Goal: Transaction & Acquisition: Download file/media

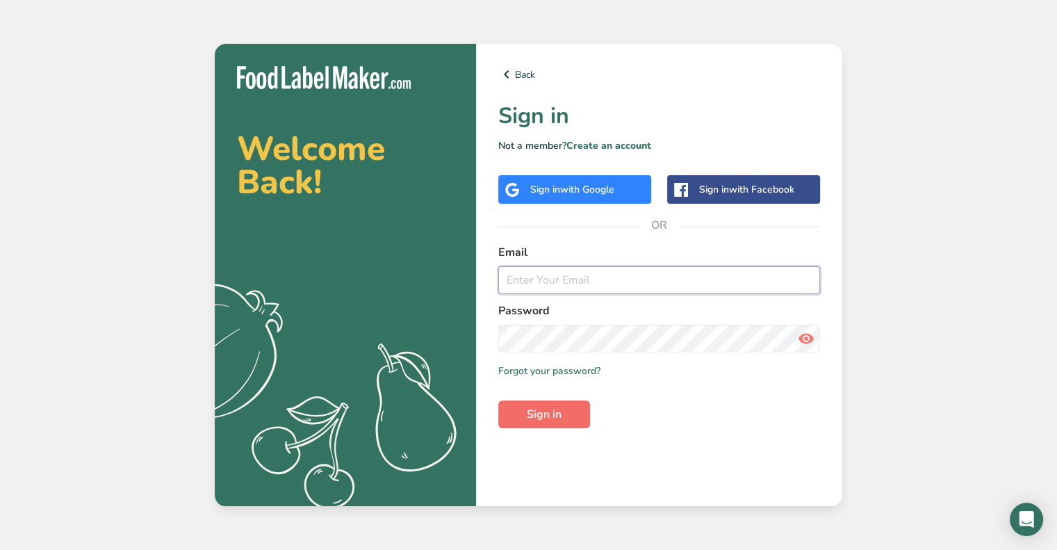
type input "[EMAIL_ADDRESS][DOMAIN_NAME]"
click at [548, 412] on span "Sign in" at bounding box center [544, 414] width 35 height 17
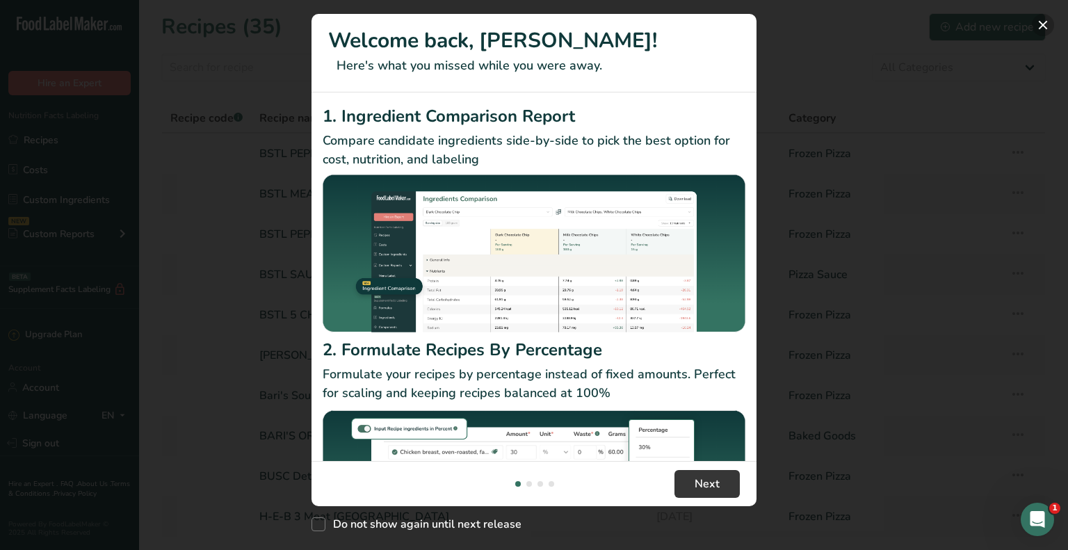
click at [1045, 26] on button "New Features" at bounding box center [1043, 25] width 22 height 22
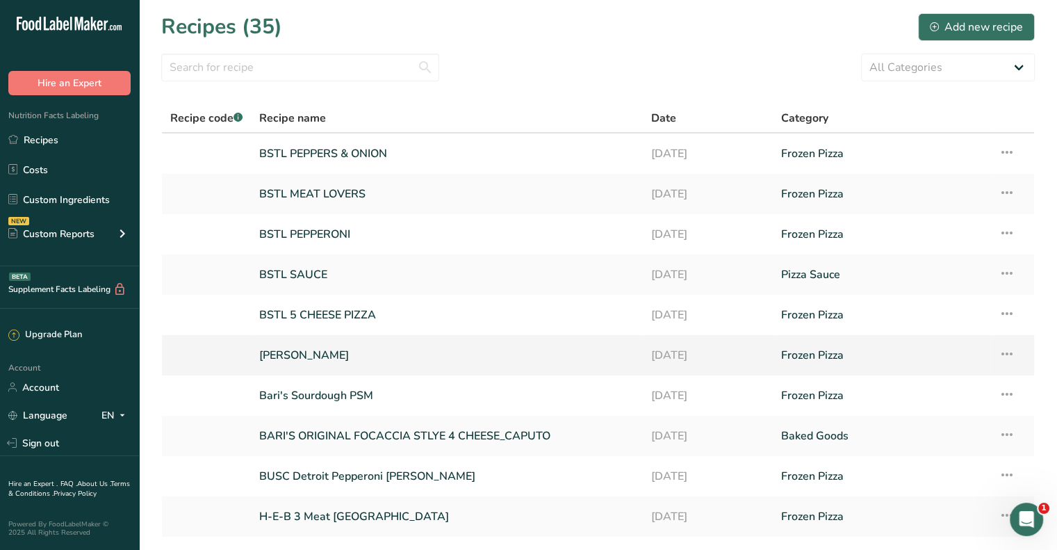
scroll to position [97, 0]
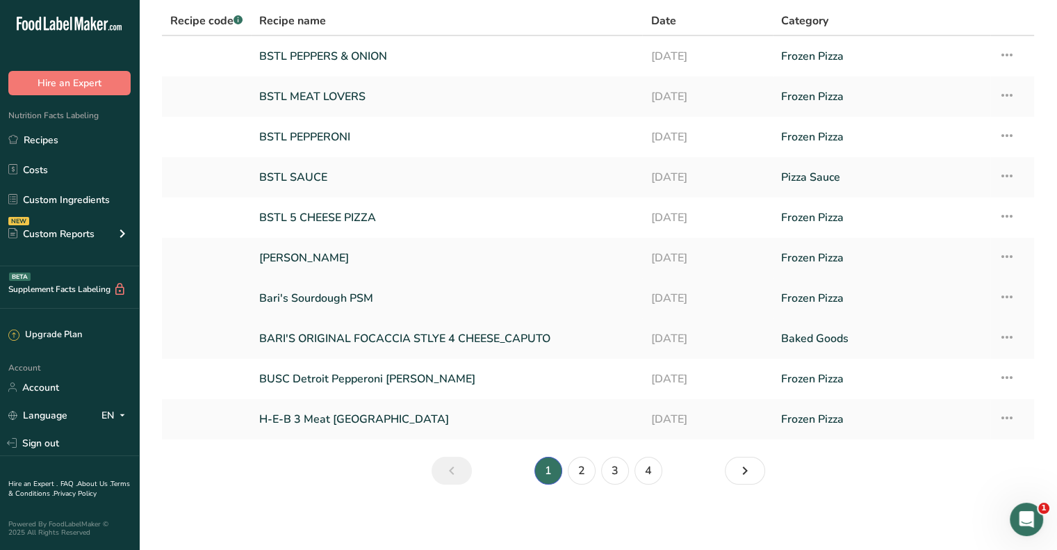
click at [349, 295] on link "Bari's Sourdough PSM" at bounding box center [446, 298] width 375 height 29
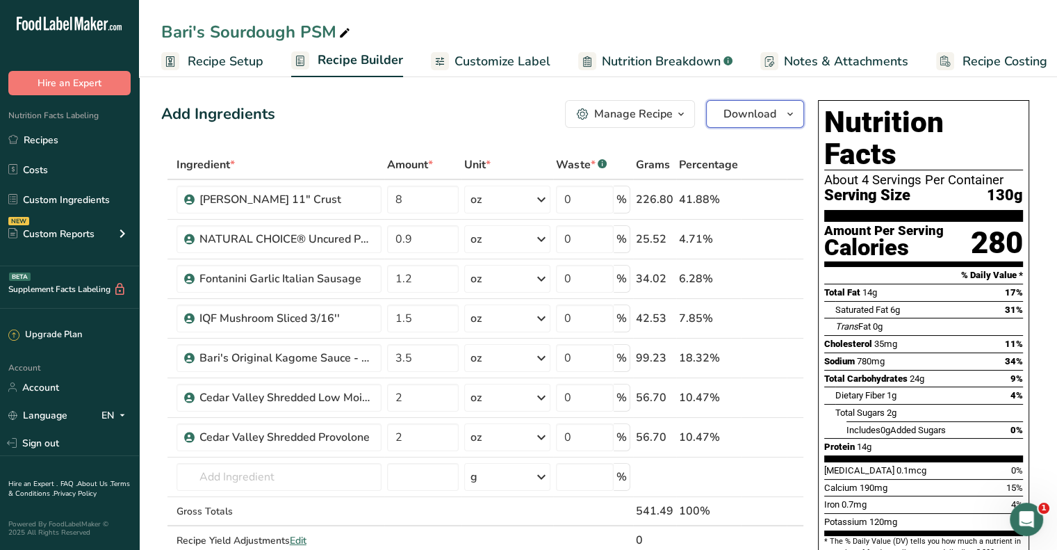
click at [791, 108] on icon "button" at bounding box center [790, 114] width 11 height 17
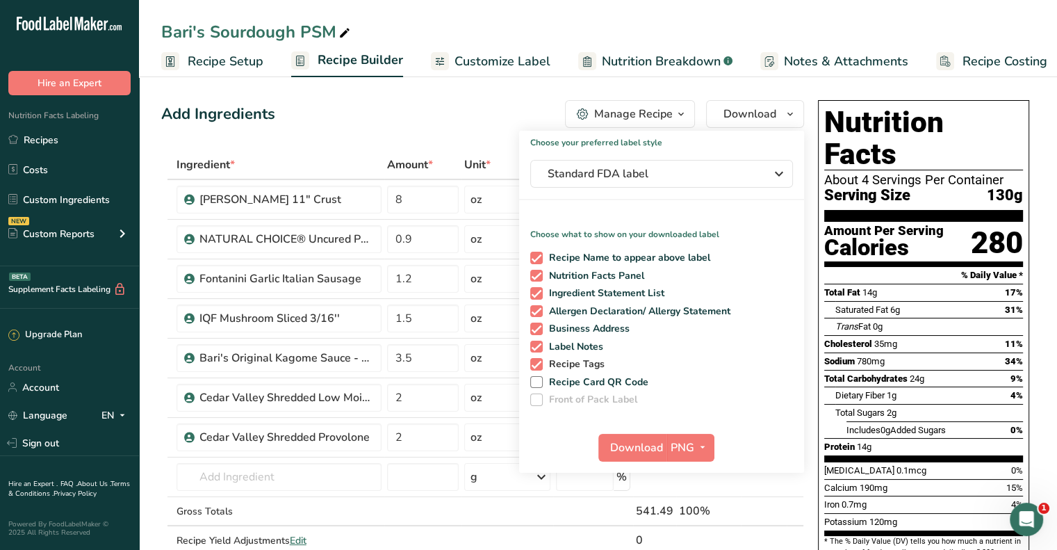
click at [542, 364] on span at bounding box center [536, 364] width 13 height 13
click at [539, 364] on input "Recipe Tags" at bounding box center [534, 363] width 9 height 9
checkbox input "false"
click at [539, 327] on span at bounding box center [536, 329] width 13 height 13
click at [539, 327] on input "Business Address" at bounding box center [534, 328] width 9 height 9
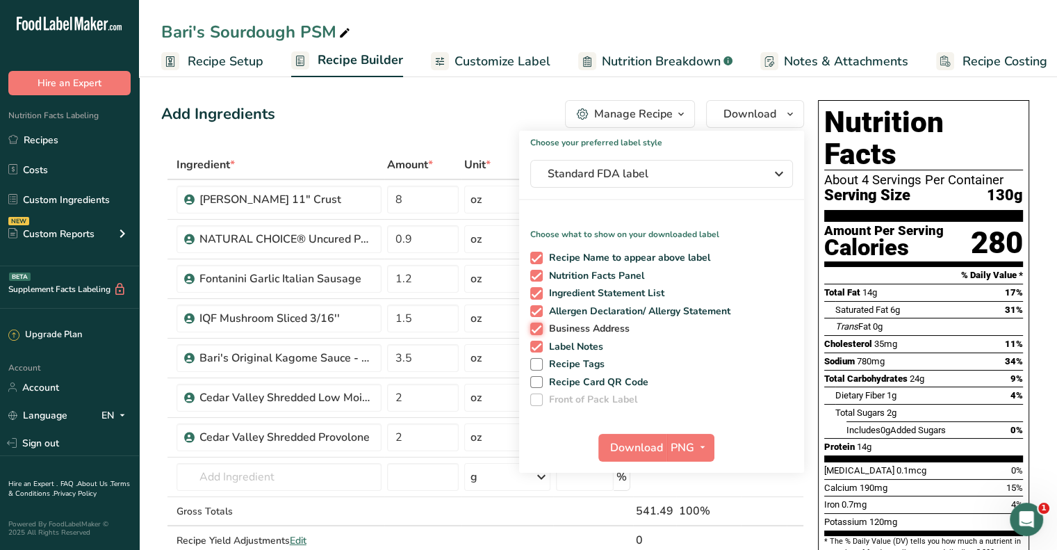
checkbox input "false"
click at [541, 342] on span at bounding box center [536, 347] width 13 height 13
click at [539, 342] on input "Label Notes" at bounding box center [534, 346] width 9 height 9
checkbox input "false"
click at [694, 448] on span "button" at bounding box center [702, 447] width 17 height 17
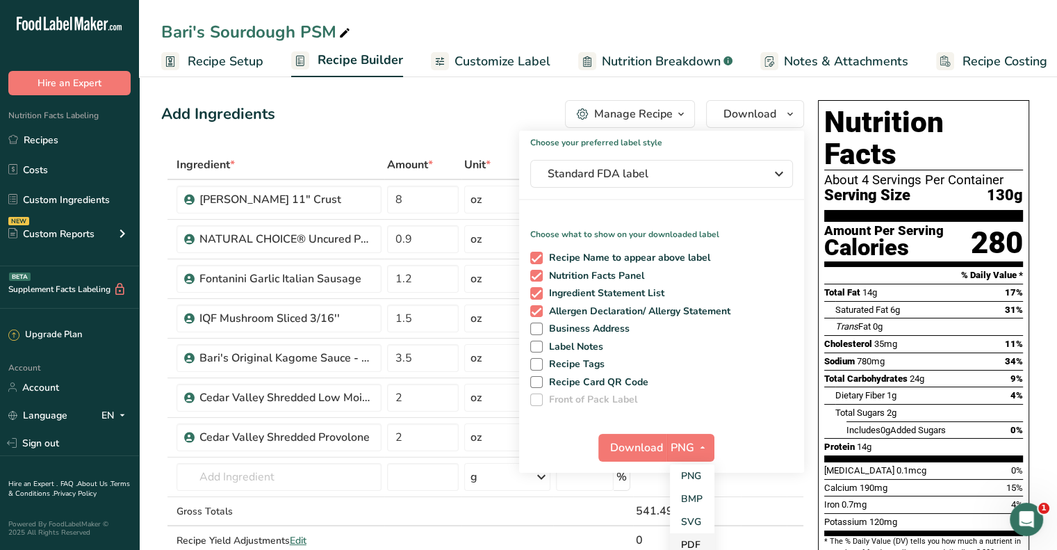
click at [701, 539] on link "PDF" at bounding box center [692, 544] width 44 height 23
click at [648, 441] on span "Download" at bounding box center [637, 447] width 53 height 17
